Goal: Contribute content

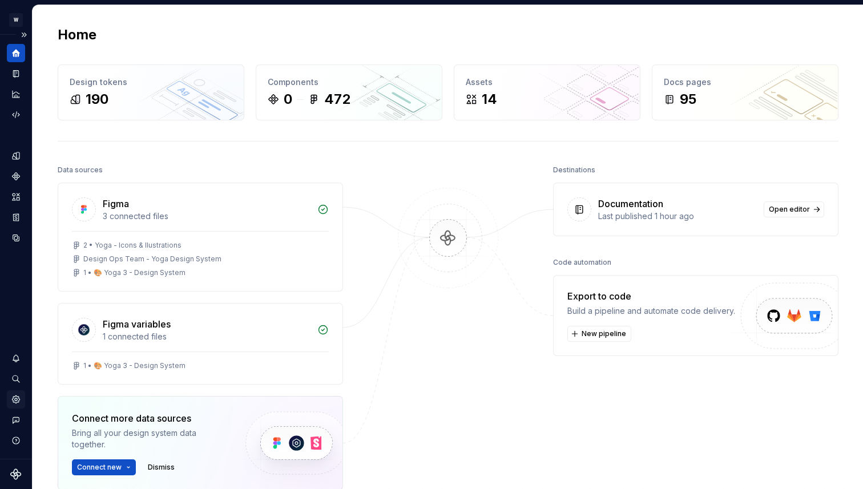
click at [19, 401] on icon "Settings" at bounding box center [16, 399] width 10 height 10
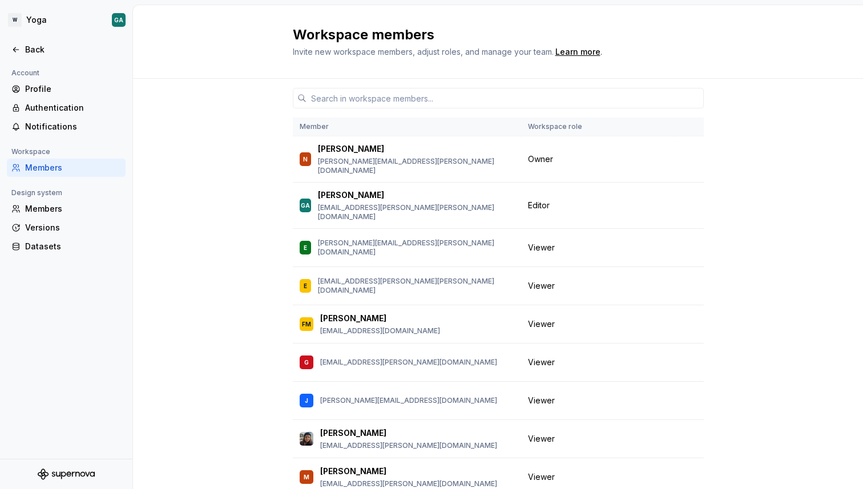
click at [53, 329] on div "Account Profile Authentication Notifications Workspace Members Design system Me…" at bounding box center [66, 262] width 132 height 393
click at [48, 50] on div "Back" at bounding box center [73, 49] width 96 height 11
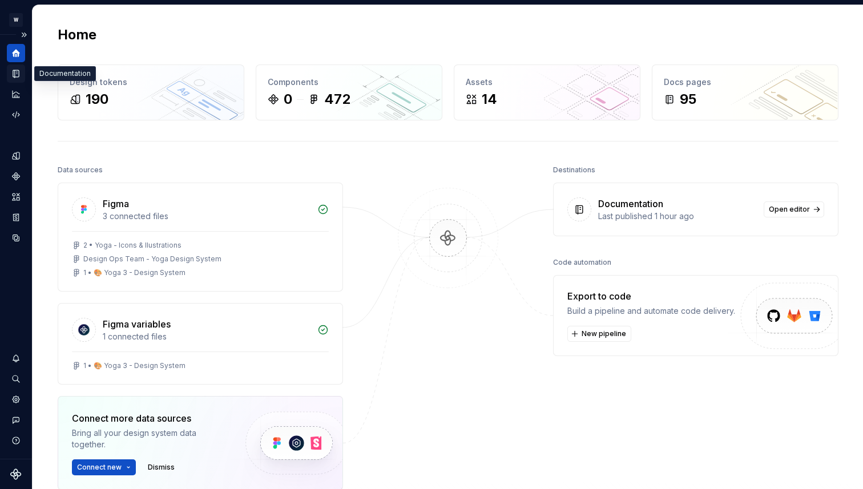
click at [18, 78] on icon "Documentation" at bounding box center [16, 73] width 10 height 10
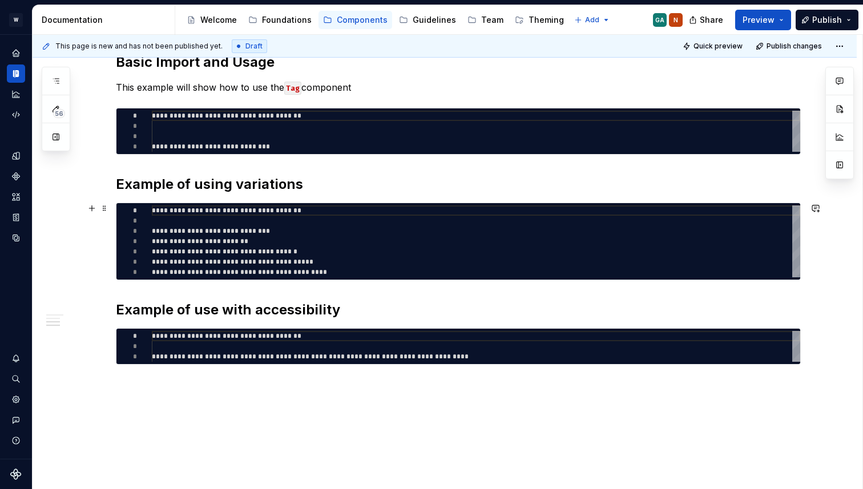
scroll to position [388, 0]
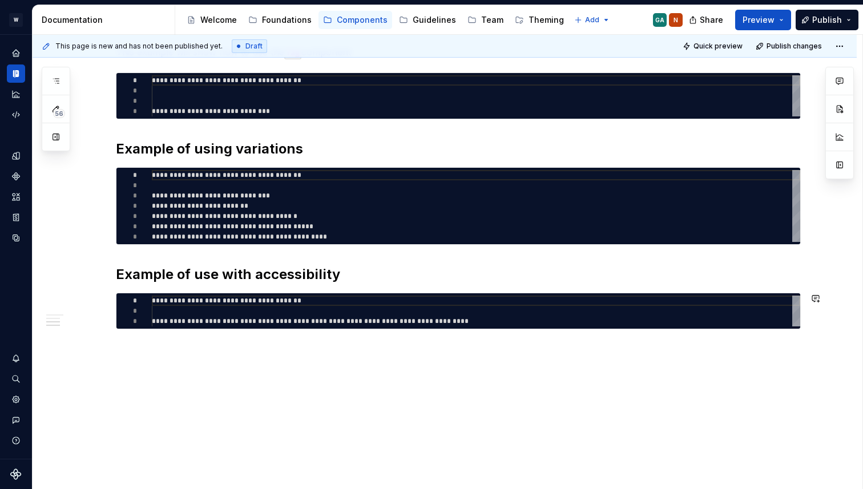
click at [241, 403] on div "**********" at bounding box center [445, 187] width 824 height 604
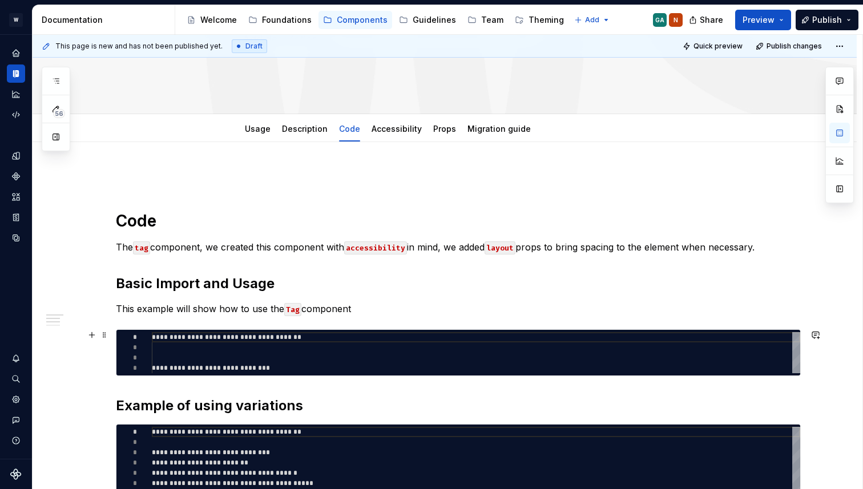
scroll to position [0, 0]
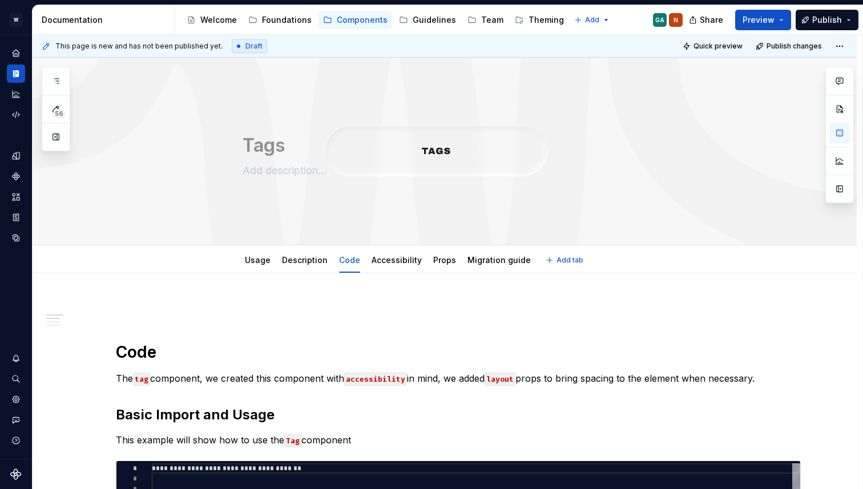
type textarea "*"
